Goal: Navigation & Orientation: Find specific page/section

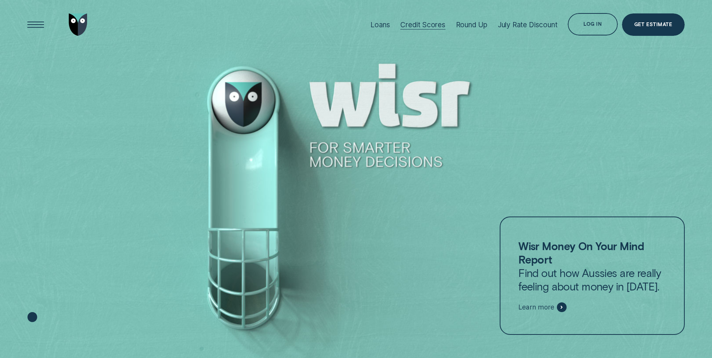
click at [433, 27] on div "Credit Scores" at bounding box center [422, 25] width 45 height 9
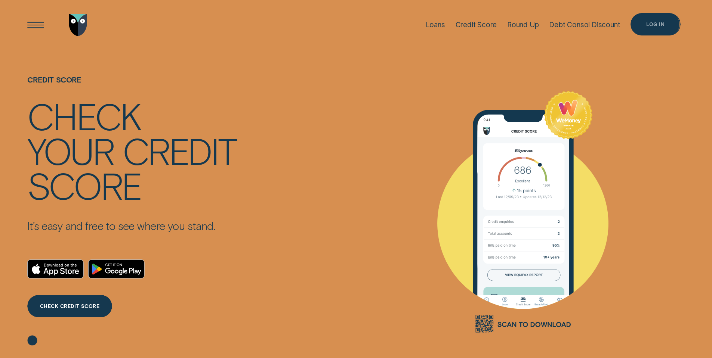
click at [647, 28] on div "Log in" at bounding box center [655, 24] width 50 height 22
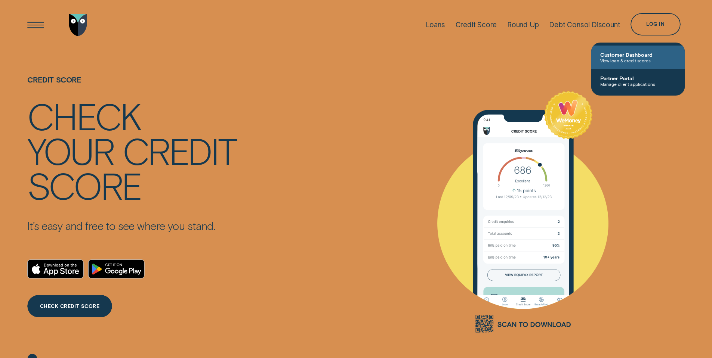
click at [626, 54] on span "Customer Dashboard" at bounding box center [637, 55] width 75 height 6
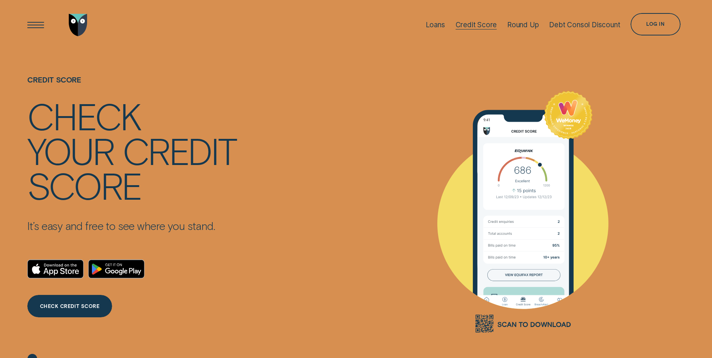
click at [488, 22] on div "Credit Score" at bounding box center [476, 25] width 41 height 9
click at [651, 22] on div "Log in" at bounding box center [655, 24] width 18 height 4
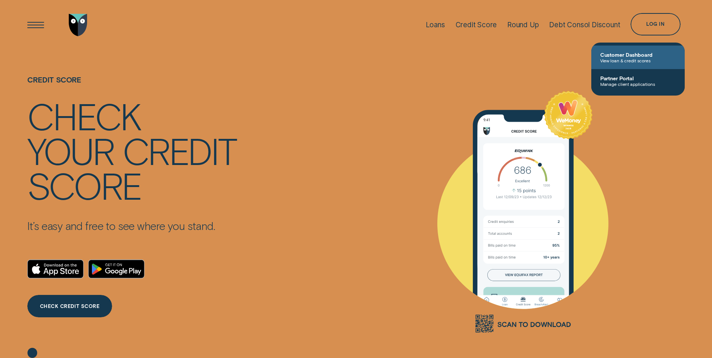
click at [637, 53] on span "Customer Dashboard" at bounding box center [637, 55] width 75 height 6
